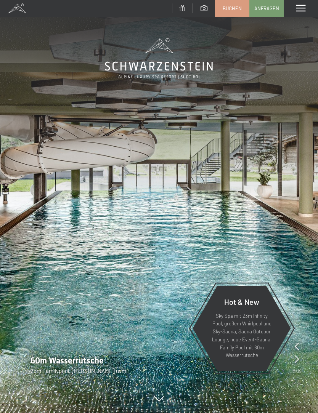
click at [300, 10] on span at bounding box center [300, 8] width 9 height 7
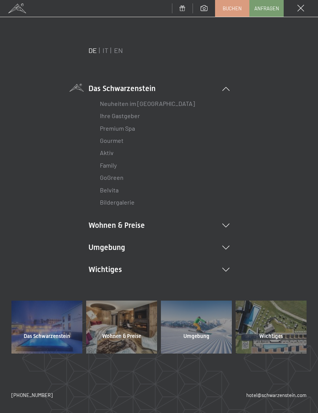
click at [122, 53] on link "EN" at bounding box center [118, 50] width 9 height 8
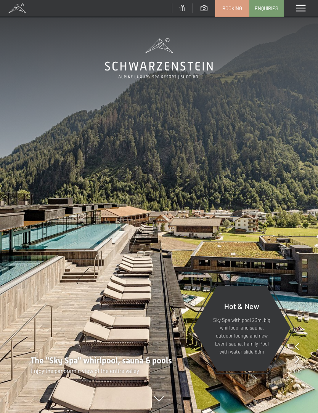
click at [302, 11] on span at bounding box center [300, 8] width 9 height 7
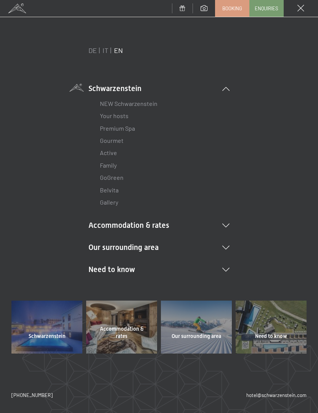
click at [152, 228] on li "Accommodation & rates Inclusive services Rooms & rates List Offers List Family …" at bounding box center [158, 225] width 141 height 11
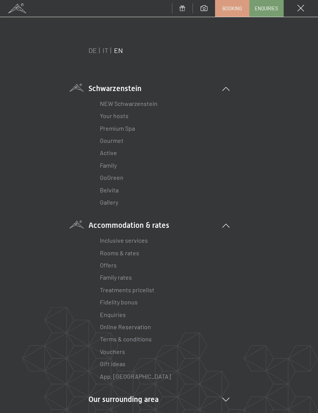
scroll to position [10, 0]
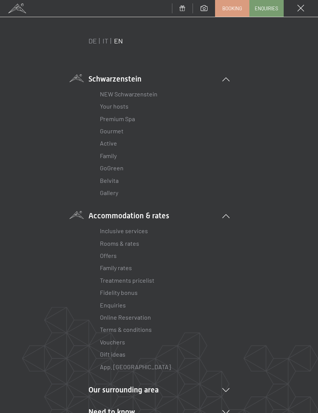
click at [121, 245] on link "Rooms & rates" at bounding box center [119, 243] width 39 height 7
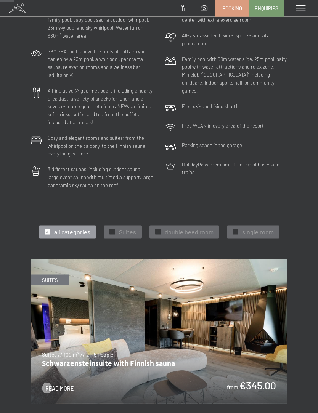
scroll to position [122, 0]
click at [125, 227] on span "Suites" at bounding box center [127, 231] width 17 height 8
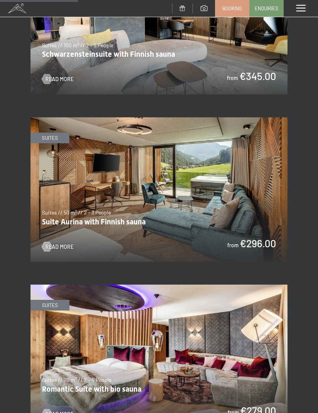
scroll to position [431, 0]
click at [208, 181] on img at bounding box center [158, 190] width 257 height 144
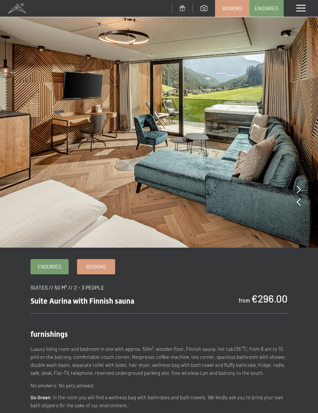
click at [301, 190] on img at bounding box center [159, 124] width 318 height 248
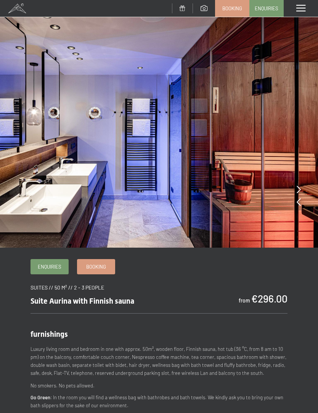
click at [309, 173] on img at bounding box center [159, 124] width 318 height 248
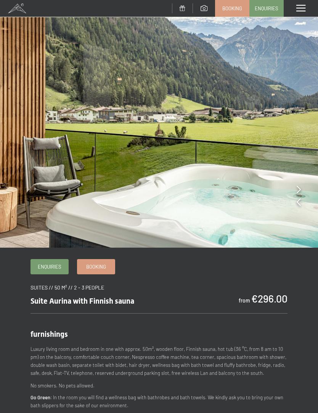
click at [308, 180] on img at bounding box center [159, 124] width 318 height 248
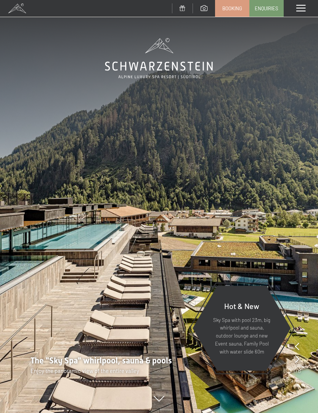
click at [299, 10] on span at bounding box center [300, 8] width 9 height 7
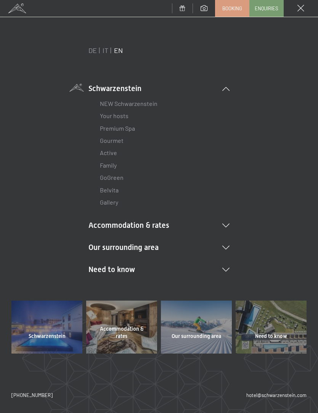
click at [159, 226] on li "Accommodation & rates Inclusive services Rooms & rates List Offers List Family …" at bounding box center [158, 225] width 141 height 11
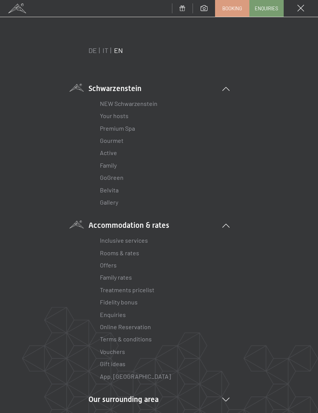
click at [131, 254] on link "Rooms & rates" at bounding box center [119, 252] width 39 height 7
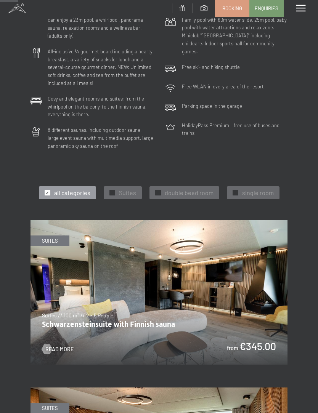
scroll to position [166, 0]
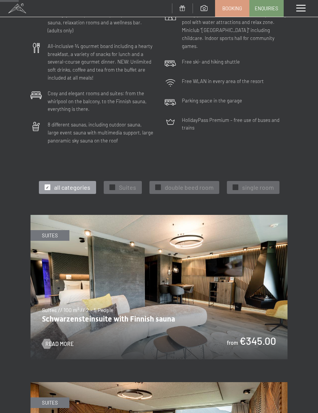
click at [182, 183] on span "double beed room" at bounding box center [189, 187] width 49 height 8
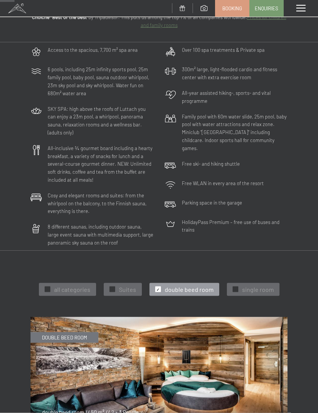
scroll to position [68, 0]
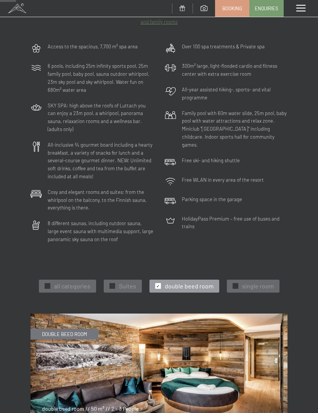
click at [124, 282] on span "Suites" at bounding box center [127, 286] width 17 height 8
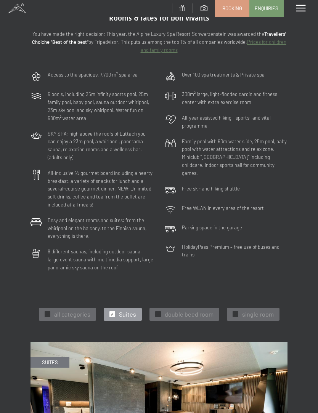
scroll to position [0, 0]
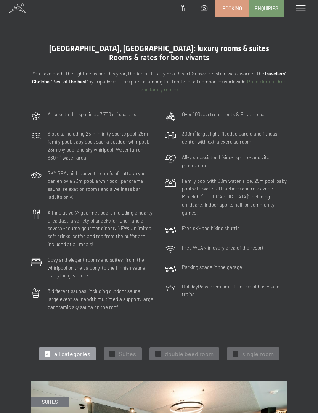
click at [307, 14] on div at bounding box center [300, 8] width 34 height 17
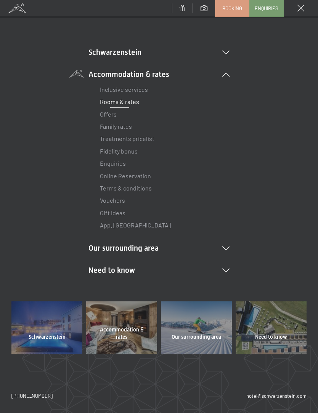
scroll to position [36, 0]
click at [227, 272] on li "Need to know Location & arrival Pay online Webcam & weather Download" at bounding box center [158, 270] width 141 height 11
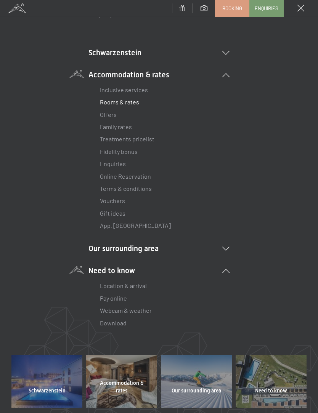
click at [123, 284] on link "Location & arrival" at bounding box center [123, 285] width 47 height 7
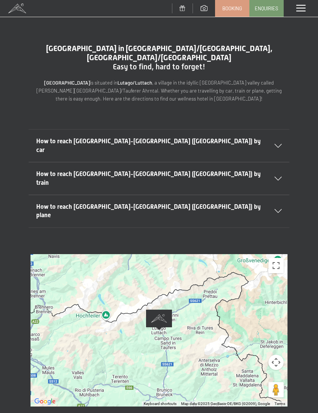
click at [278, 258] on button "Toggle fullscreen view" at bounding box center [275, 265] width 15 height 15
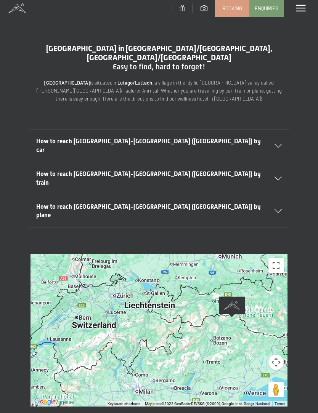
click at [280, 137] on div "How to reach [GEOGRAPHIC_DATA]-[GEOGRAPHIC_DATA] ([GEOGRAPHIC_DATA]) by car" at bounding box center [158, 146] width 245 height 32
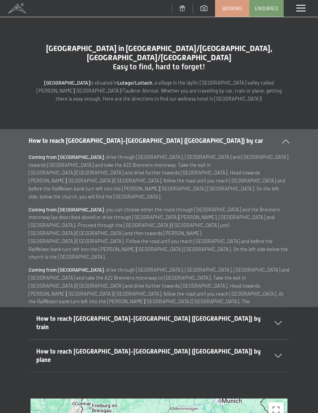
click at [285, 139] on icon at bounding box center [285, 141] width 7 height 4
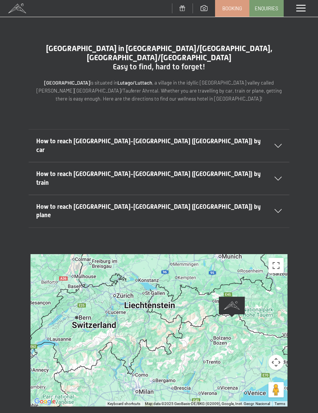
click at [281, 130] on div "How to reach [GEOGRAPHIC_DATA]-[GEOGRAPHIC_DATA] ([GEOGRAPHIC_DATA]) by car" at bounding box center [158, 146] width 245 height 32
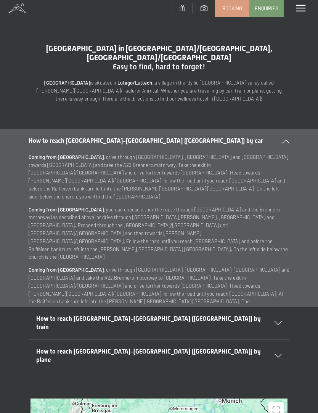
click at [288, 135] on div "How to reach [GEOGRAPHIC_DATA]-[GEOGRAPHIC_DATA] ([GEOGRAPHIC_DATA]) by car" at bounding box center [159, 141] width 261 height 24
